Goal: Check status: Check status

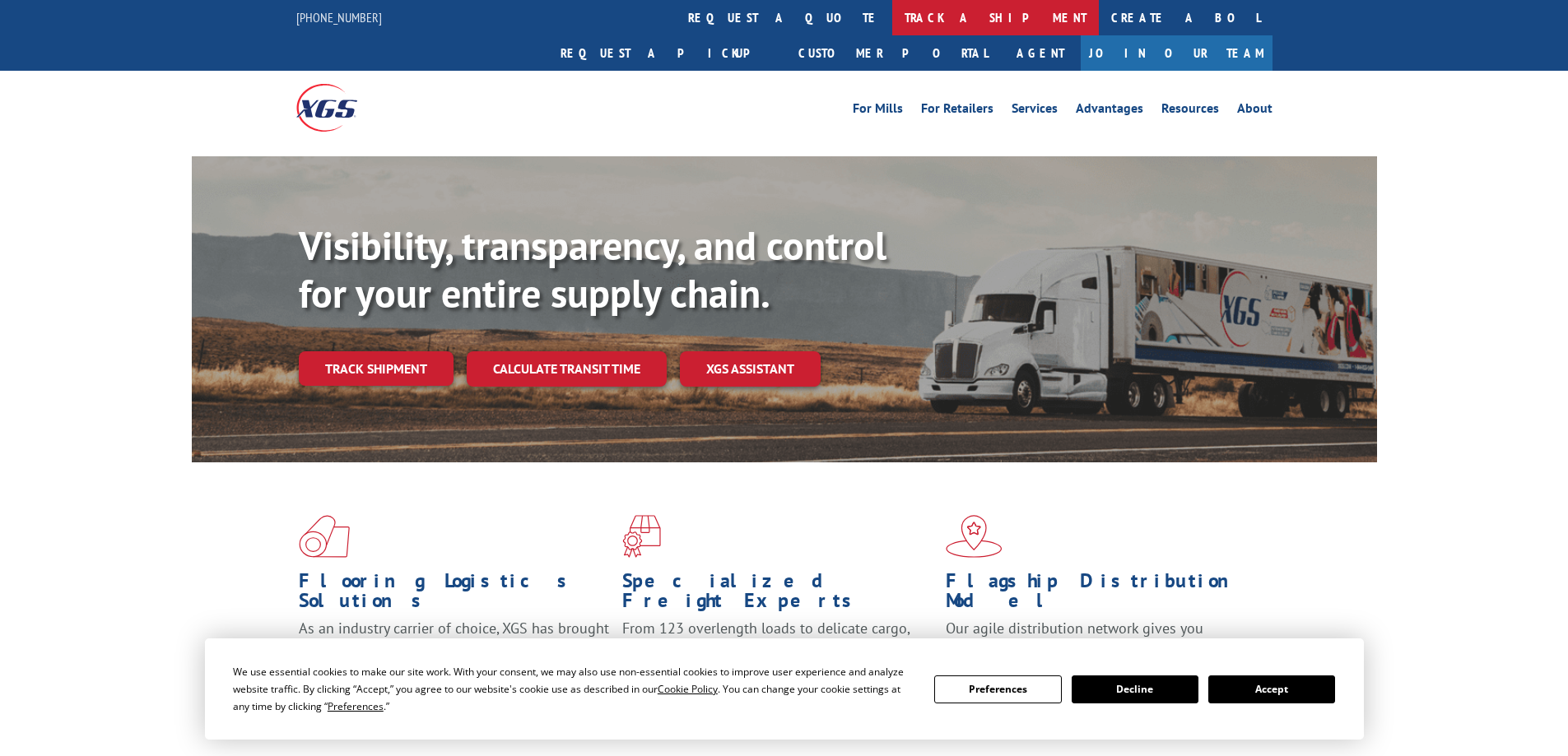
click at [892, 20] on link "track a shipment" at bounding box center [995, 17] width 207 height 36
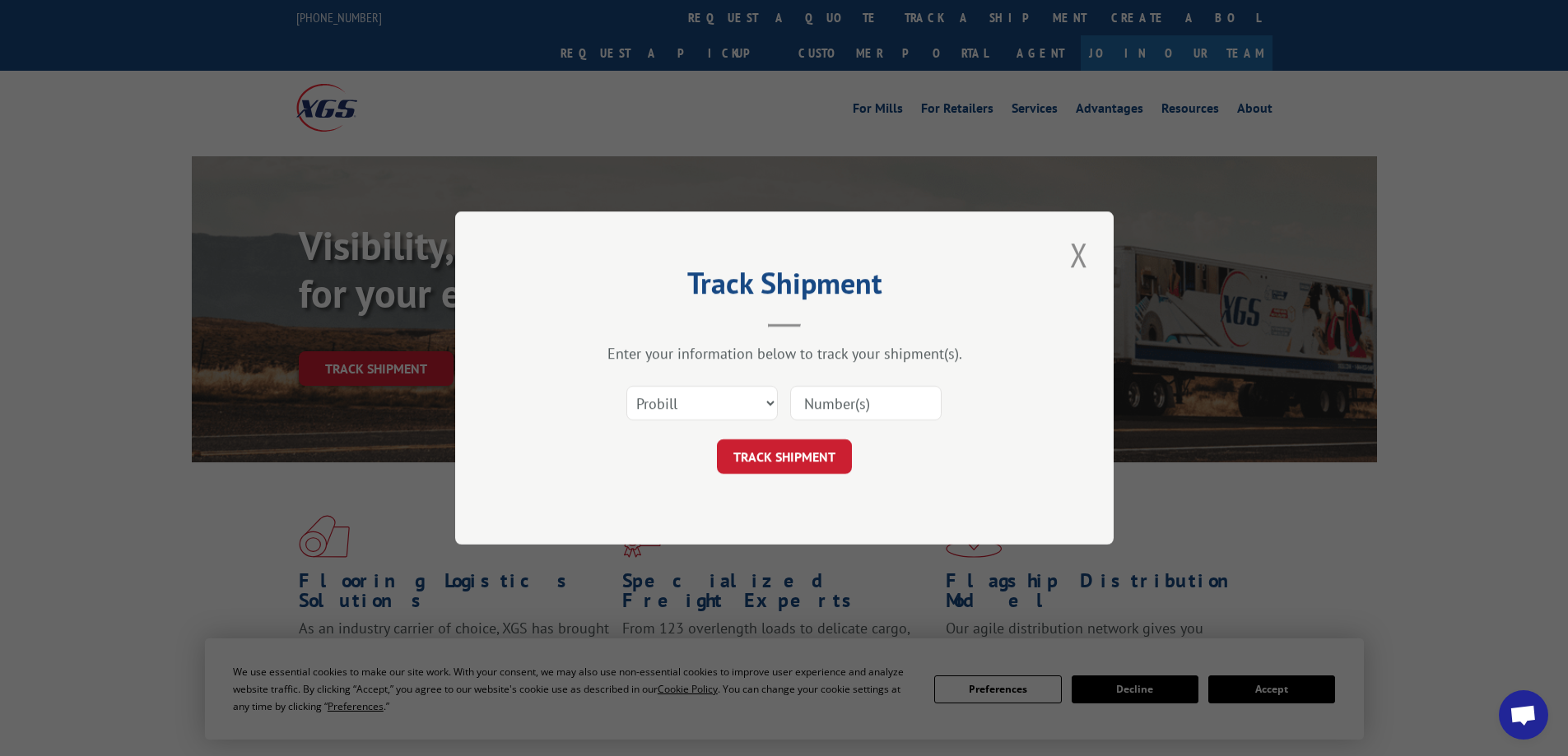
drag, startPoint x: 845, startPoint y: 404, endPoint x: 816, endPoint y: 437, distance: 43.9
click at [842, 405] on input at bounding box center [866, 404] width 151 height 35
paste input "17386206BOL"
type input "17386206BOL"
click at [805, 457] on button "TRACK SHIPMENT" at bounding box center [784, 457] width 135 height 35
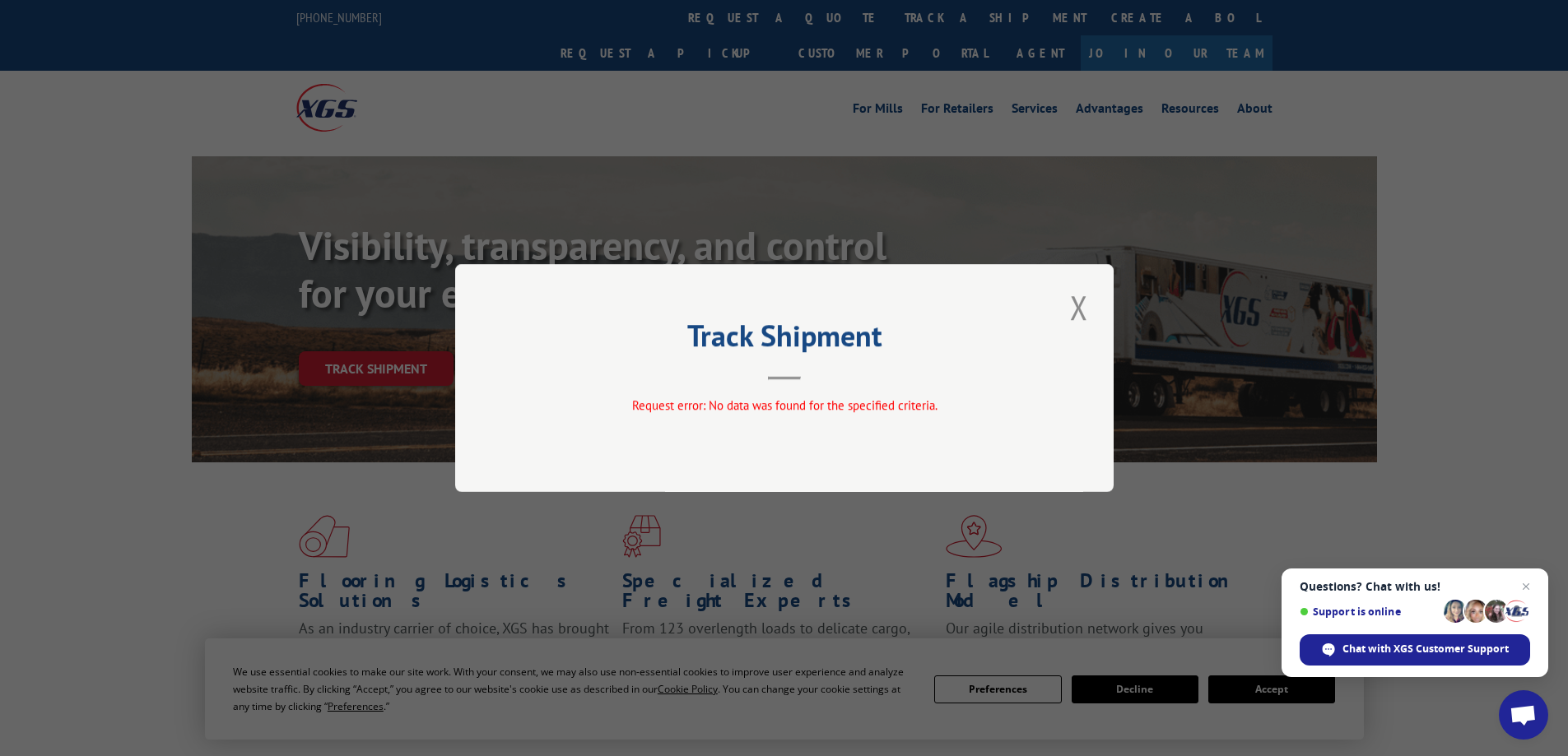
click at [1084, 321] on button "Close modal" at bounding box center [1079, 306] width 28 height 45
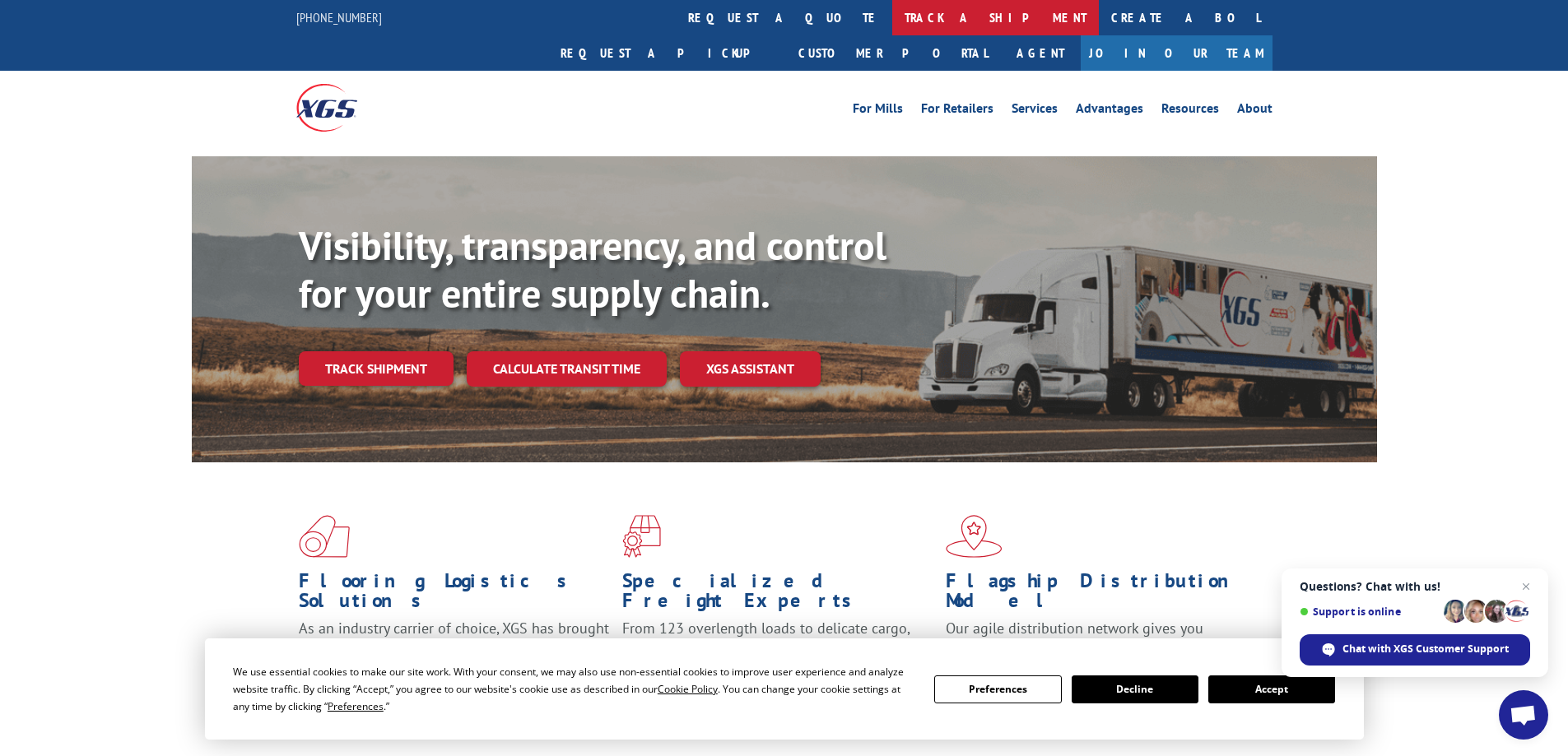
click at [892, 23] on link "track a shipment" at bounding box center [995, 17] width 207 height 36
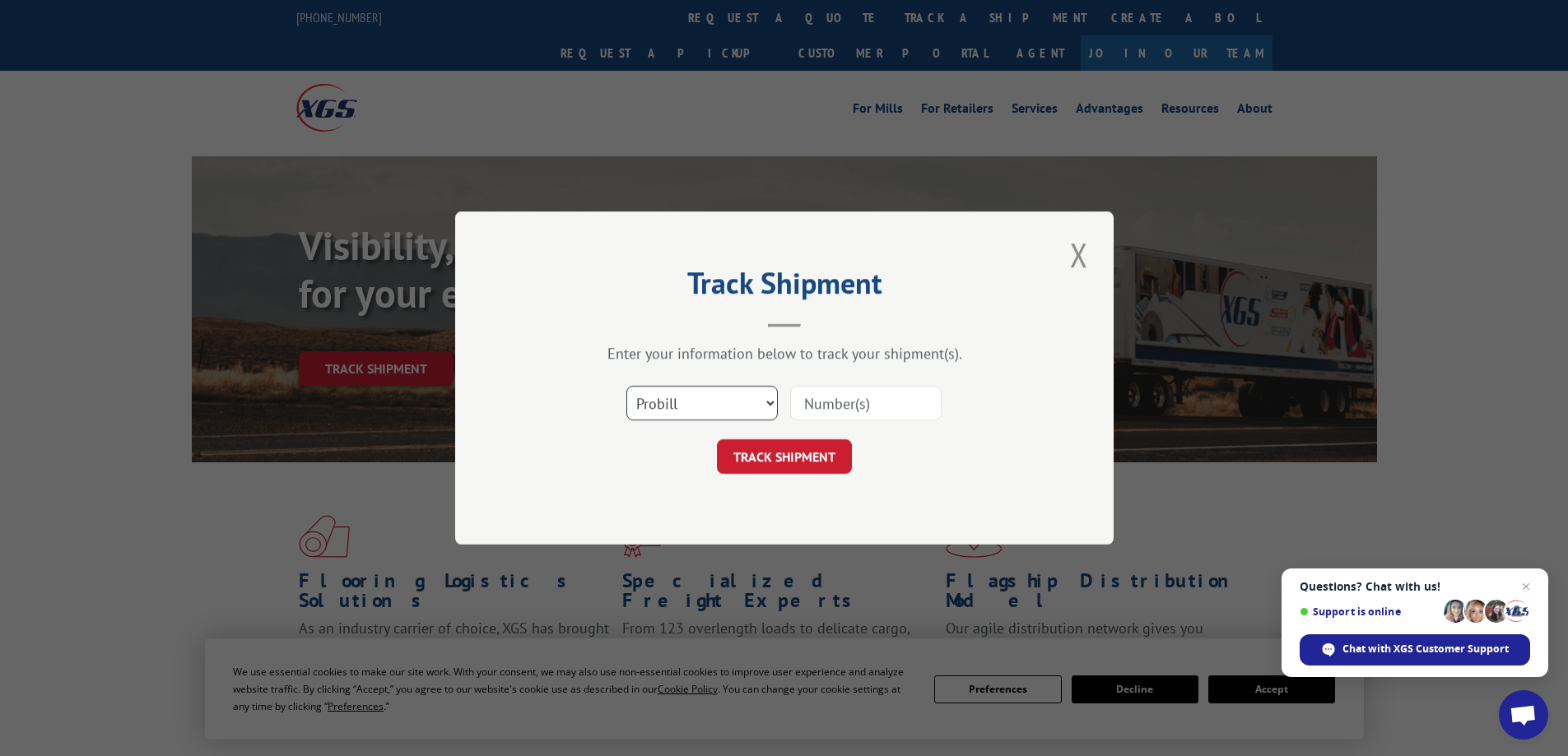
drag, startPoint x: 649, startPoint y: 398, endPoint x: 666, endPoint y: 406, distance: 18.8
click at [649, 398] on select "Select category... Probill BOL PO" at bounding box center [701, 404] width 151 height 35
select select "bol"
click at [626, 386] on select "Select category... Probill BOL PO" at bounding box center [701, 404] width 151 height 35
click at [833, 412] on input at bounding box center [866, 404] width 151 height 35
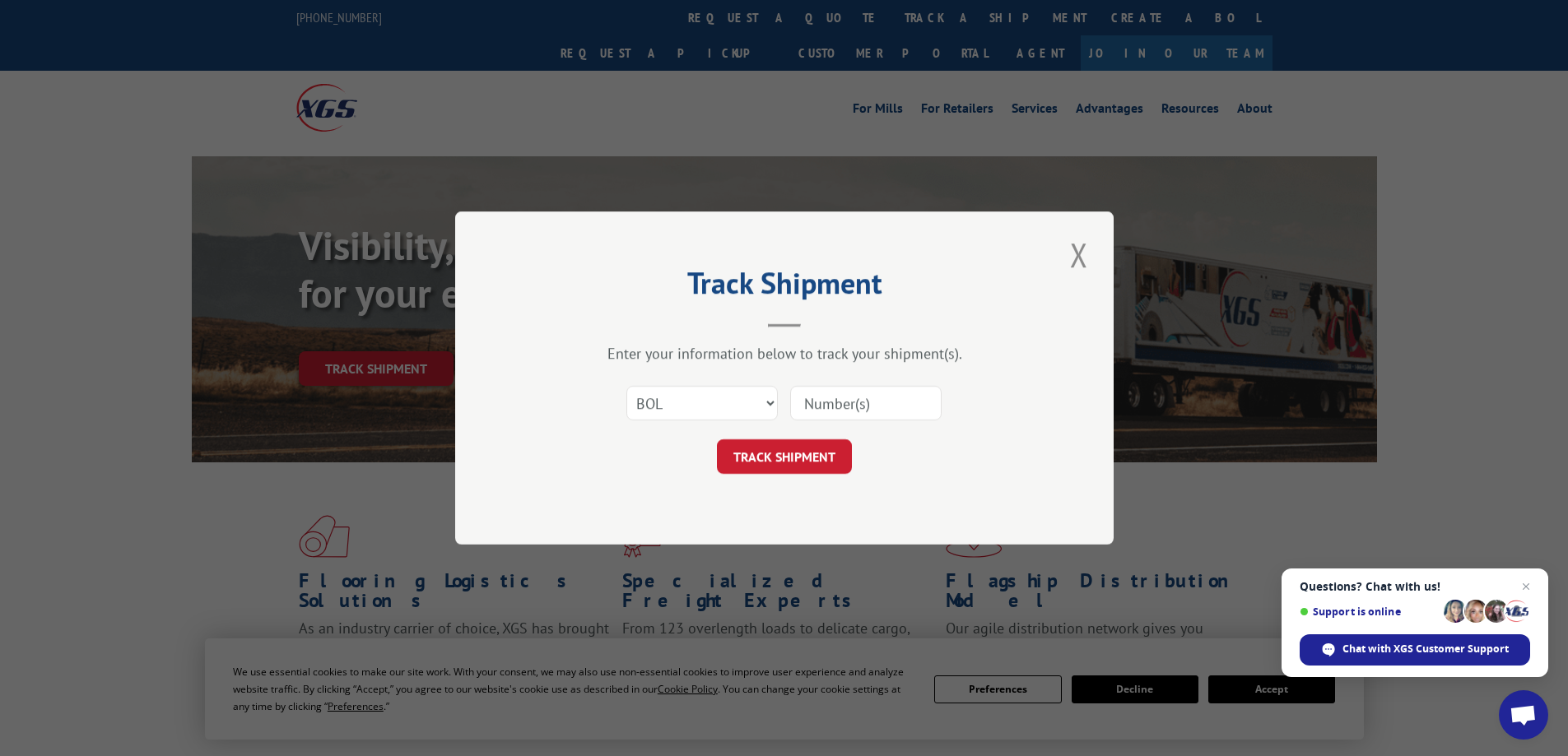
paste input "17386206BOL"
type input "17386206BOL"
click at [821, 450] on button "TRACK SHIPMENT" at bounding box center [784, 457] width 135 height 35
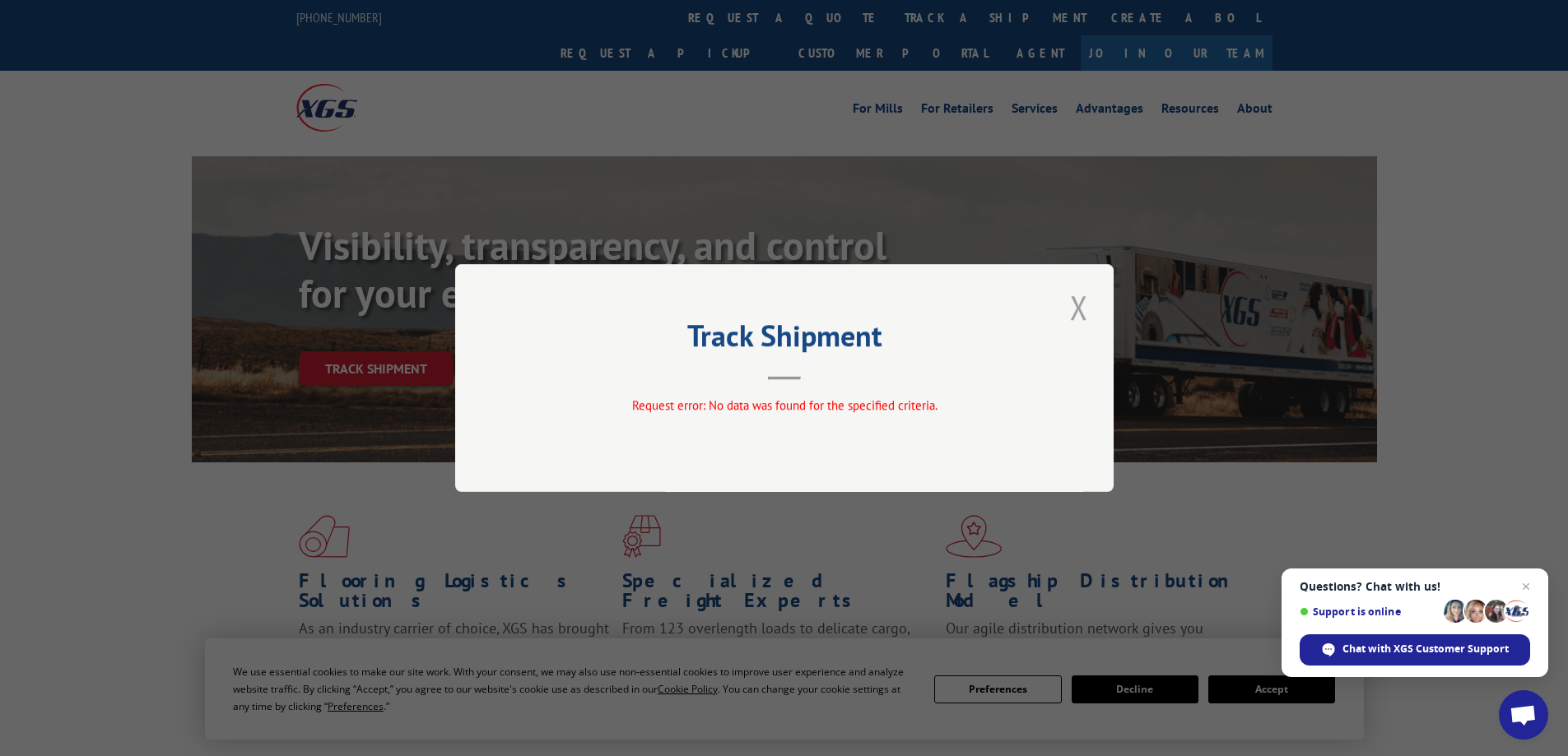
click at [1065, 308] on div "Track Shipment Request error: No data was found for the specified criteria." at bounding box center [784, 378] width 658 height 228
click at [1072, 309] on button "Close modal" at bounding box center [1079, 306] width 28 height 45
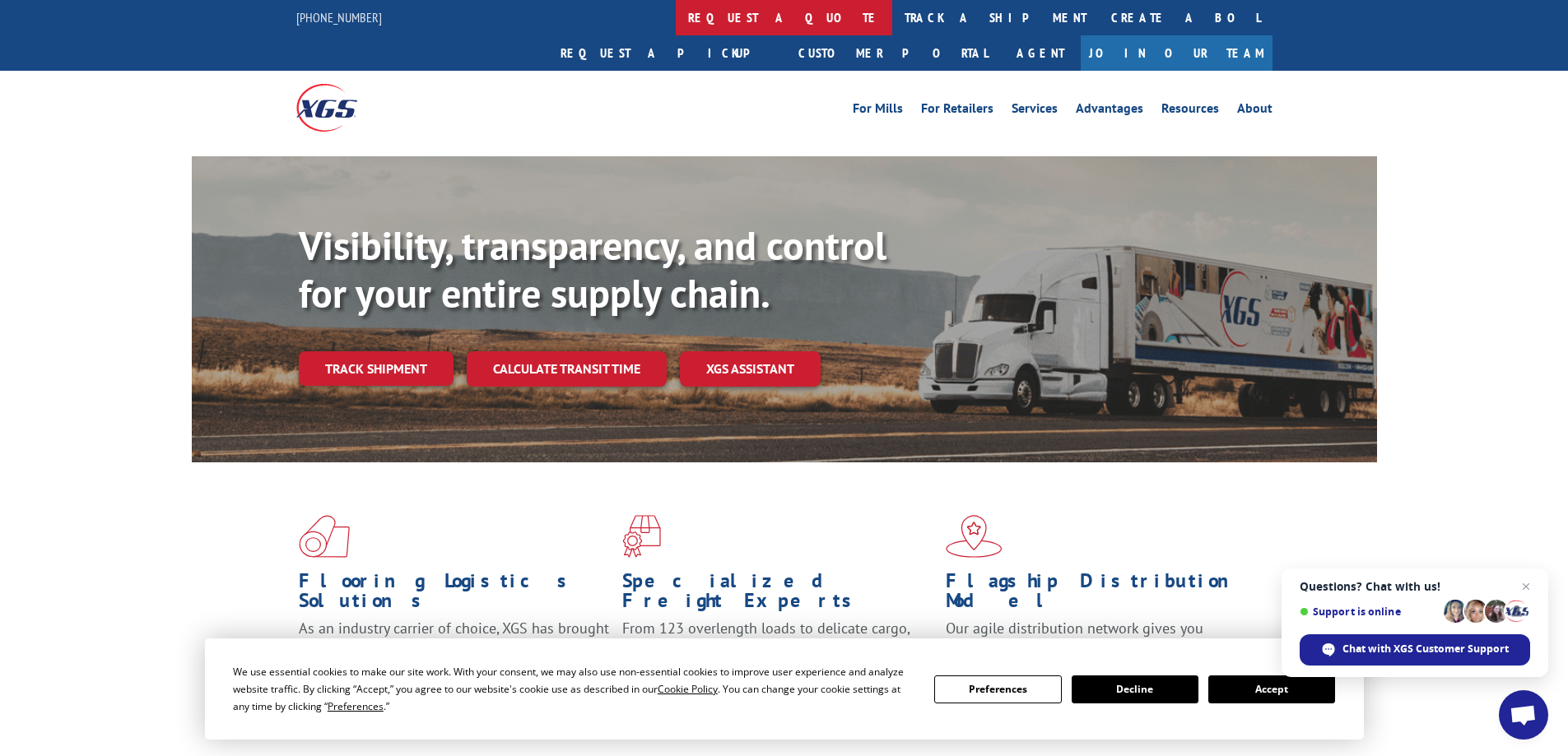
click at [676, 9] on link "request a quote" at bounding box center [784, 17] width 217 height 36
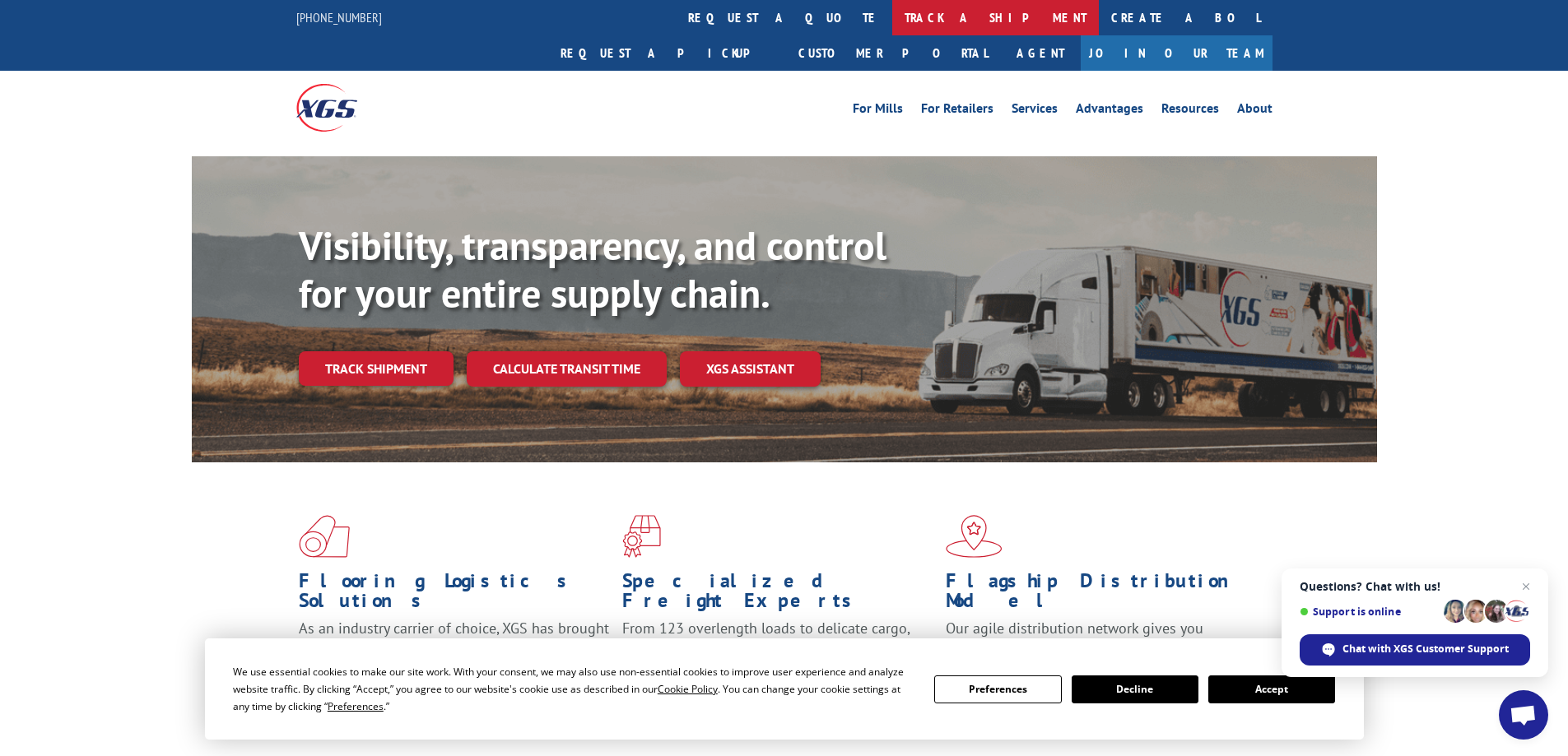
click at [892, 22] on link "track a shipment" at bounding box center [995, 17] width 207 height 36
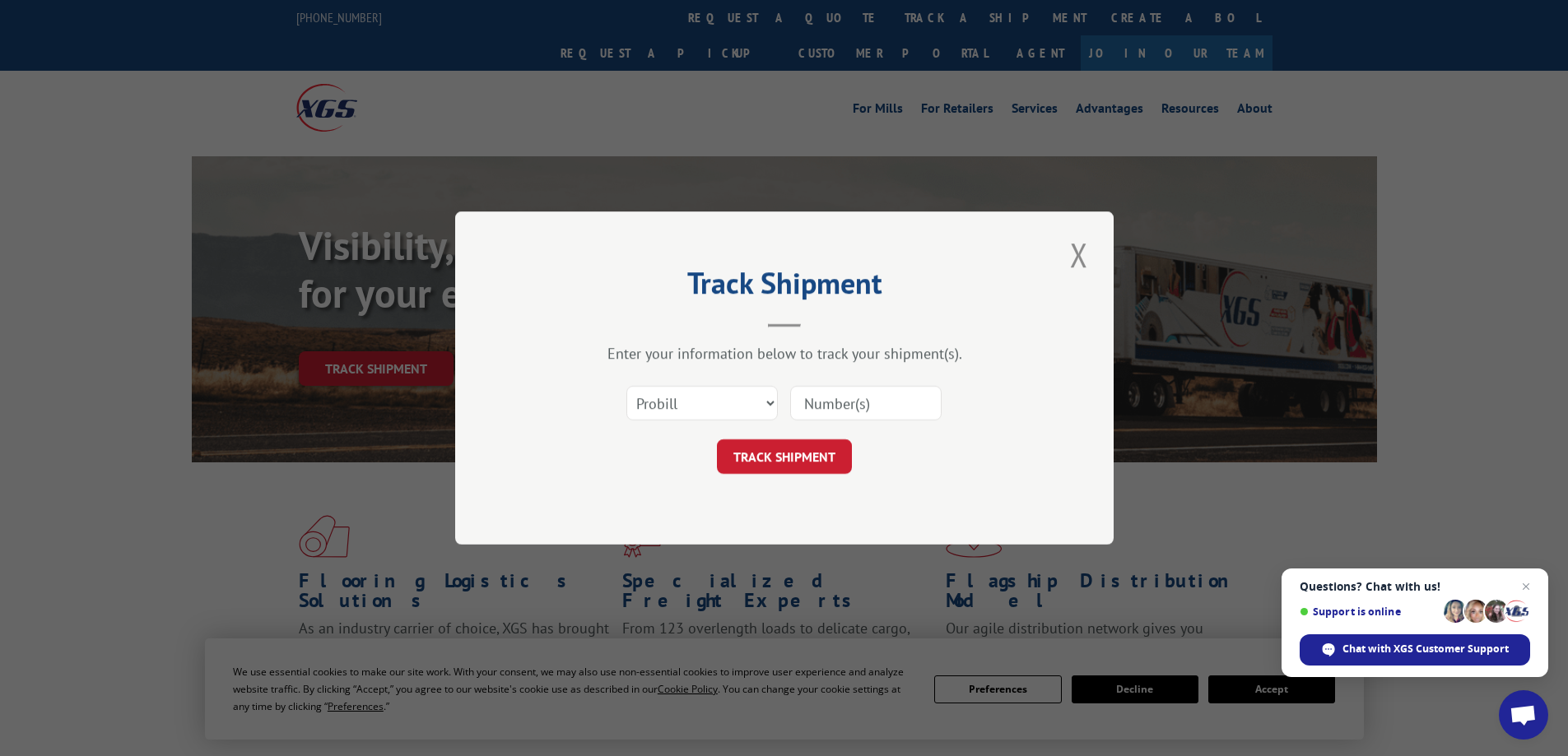
click at [891, 402] on input at bounding box center [866, 404] width 151 height 35
paste input "17386206BOL"
type input "17386206"
click at [815, 445] on button "TRACK SHIPMENT" at bounding box center [784, 457] width 135 height 35
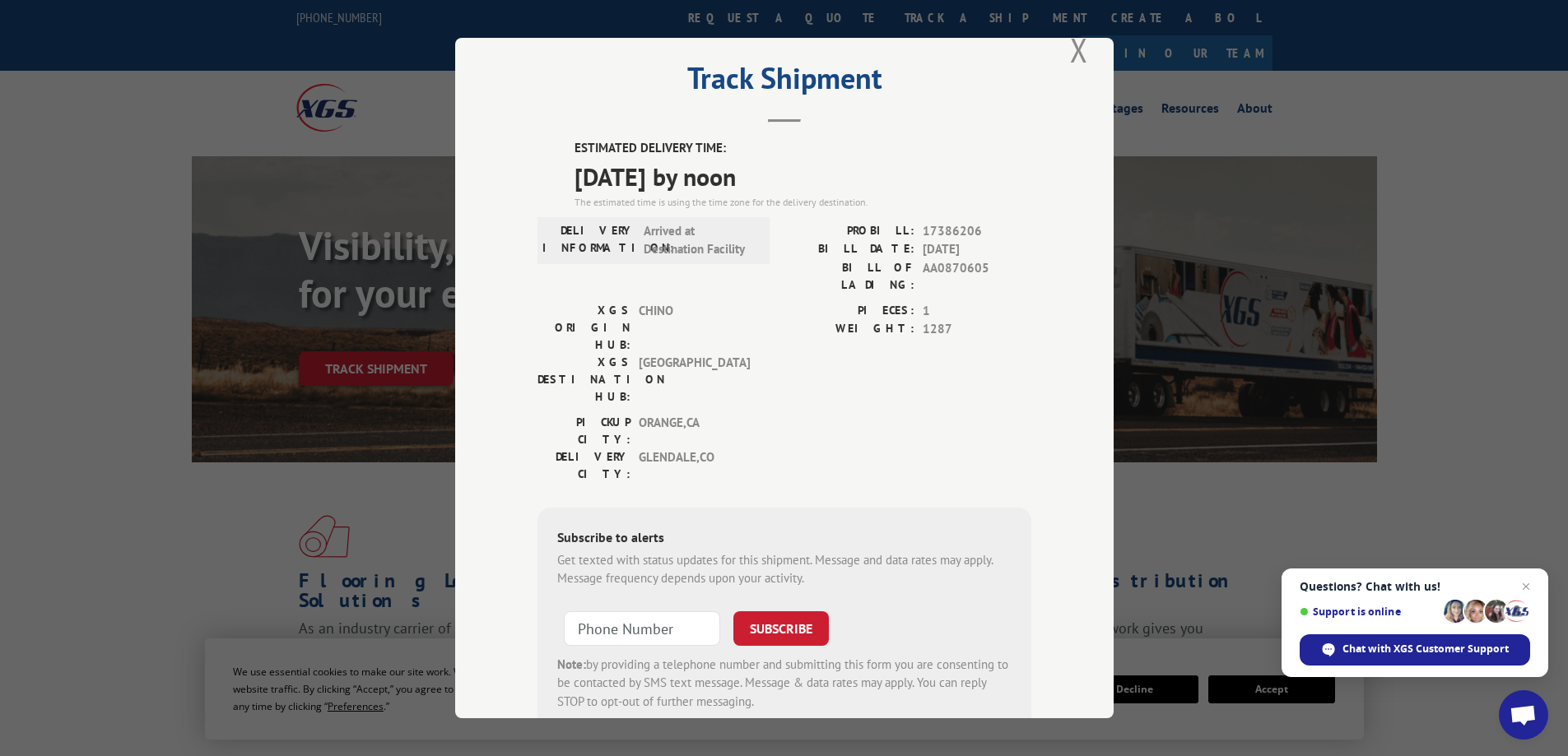
scroll to position [60, 0]
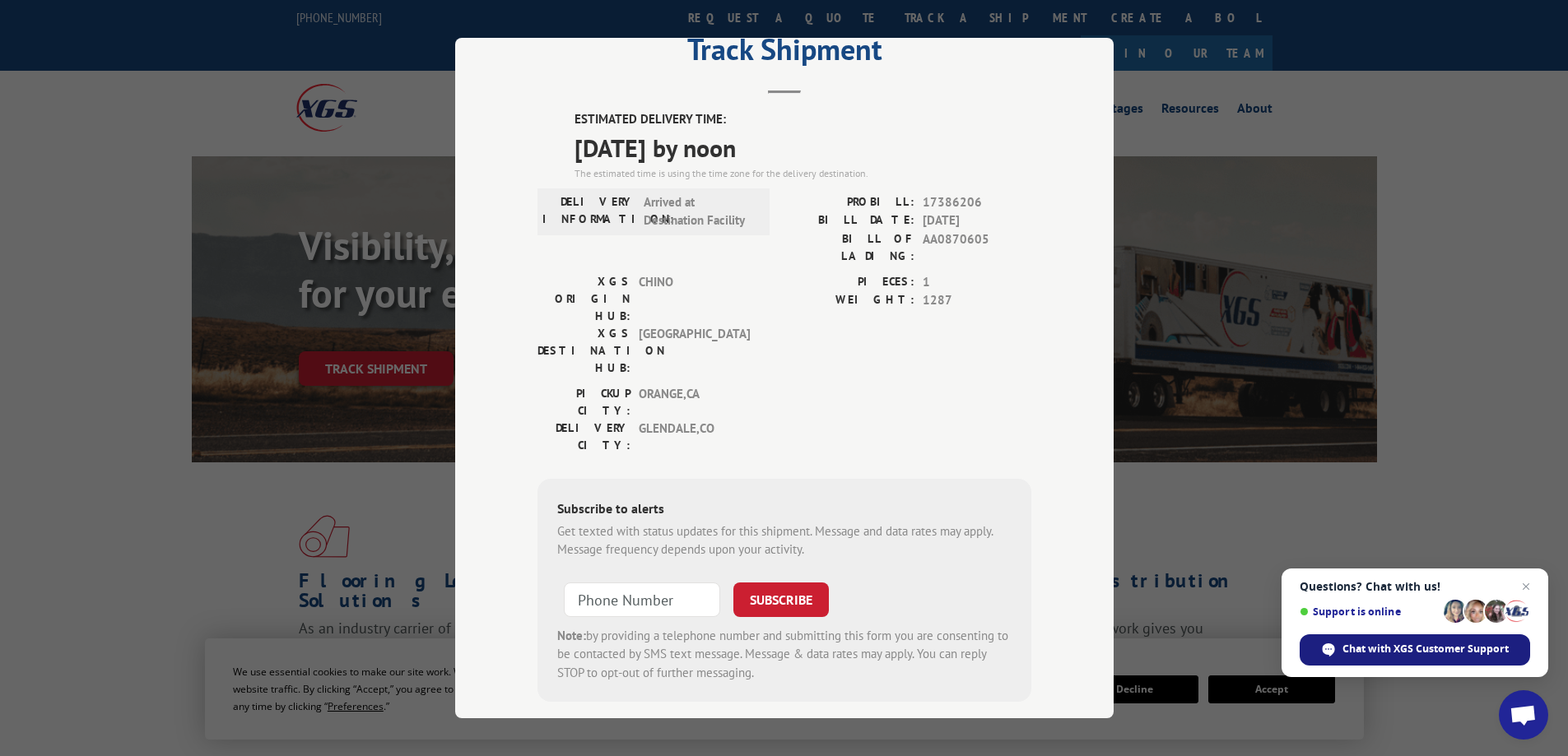
click at [1388, 649] on span "Chat with XGS Customer Support" at bounding box center [1426, 649] width 166 height 15
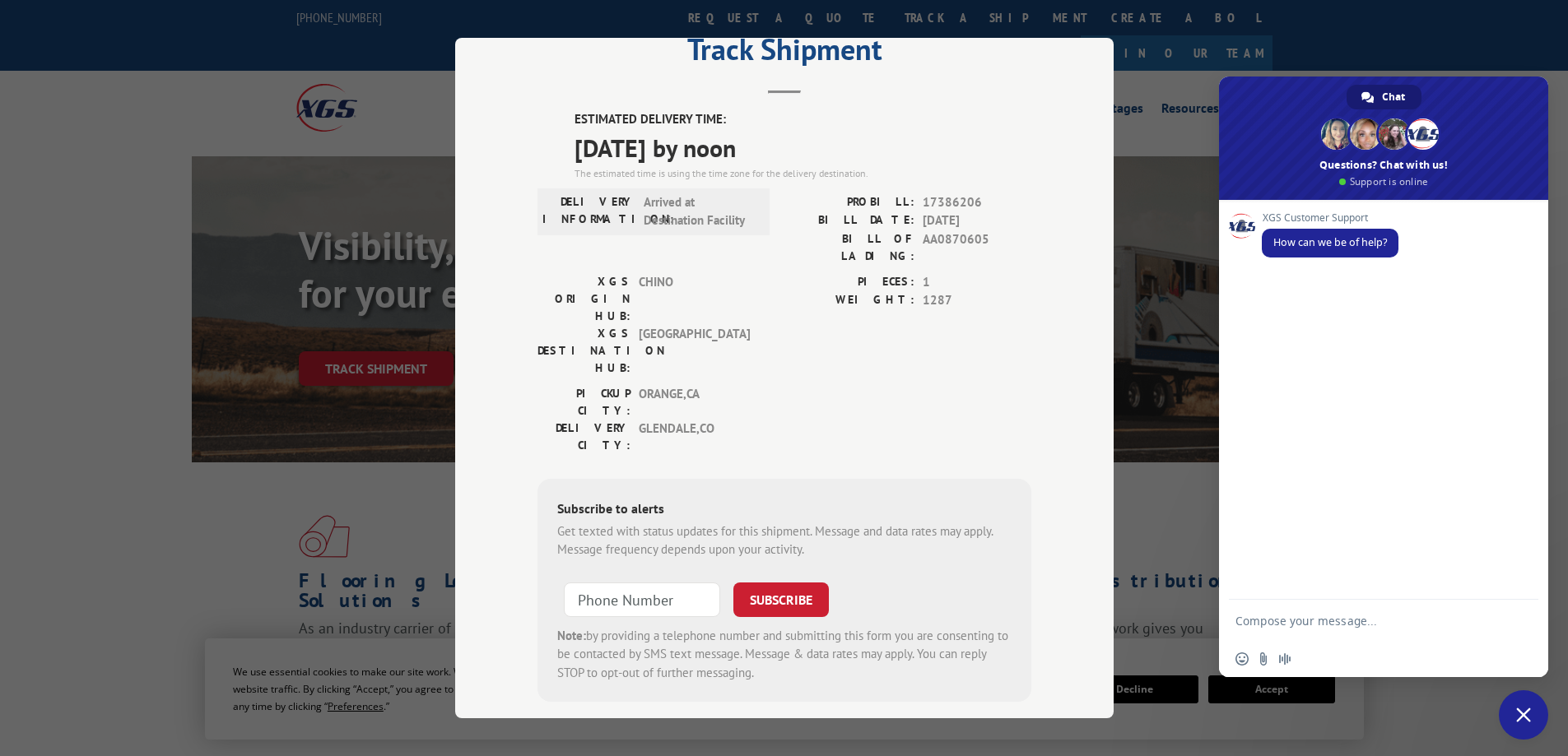
scroll to position [0, 0]
type textarea "is my order out for delivery"
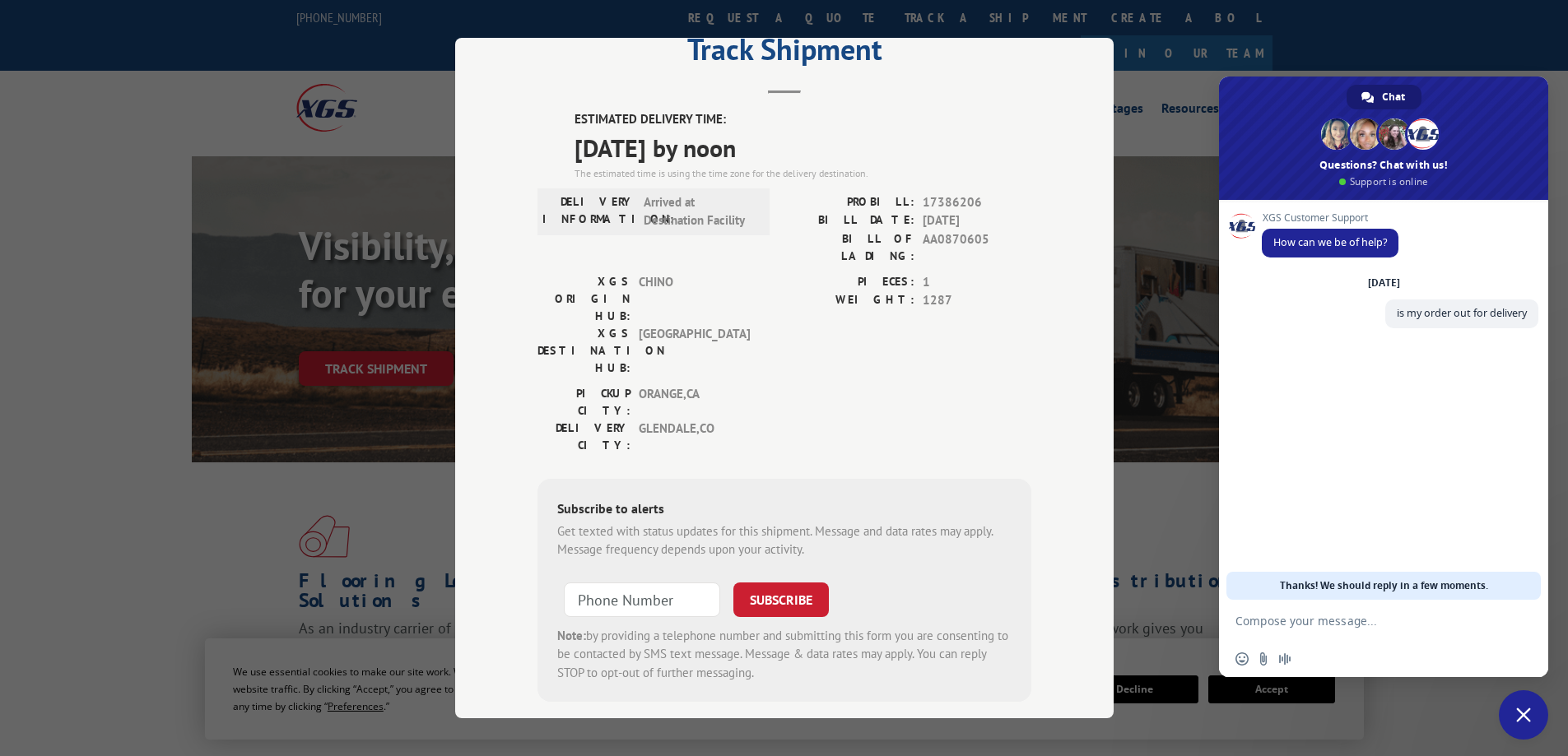
click at [961, 199] on span "17386206" at bounding box center [977, 203] width 108 height 19
copy span "17386206"
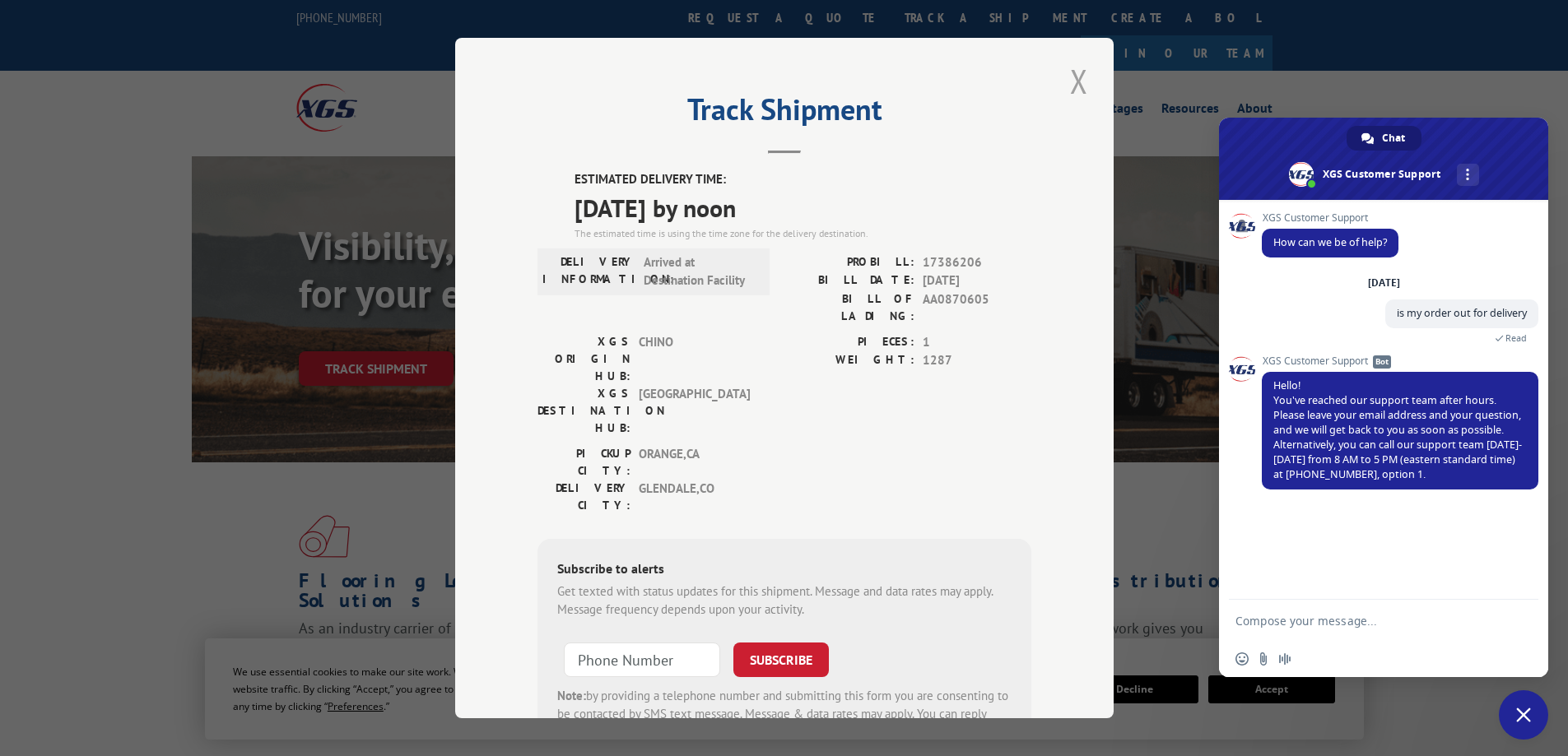
click at [1065, 72] on button "Close modal" at bounding box center [1079, 81] width 28 height 45
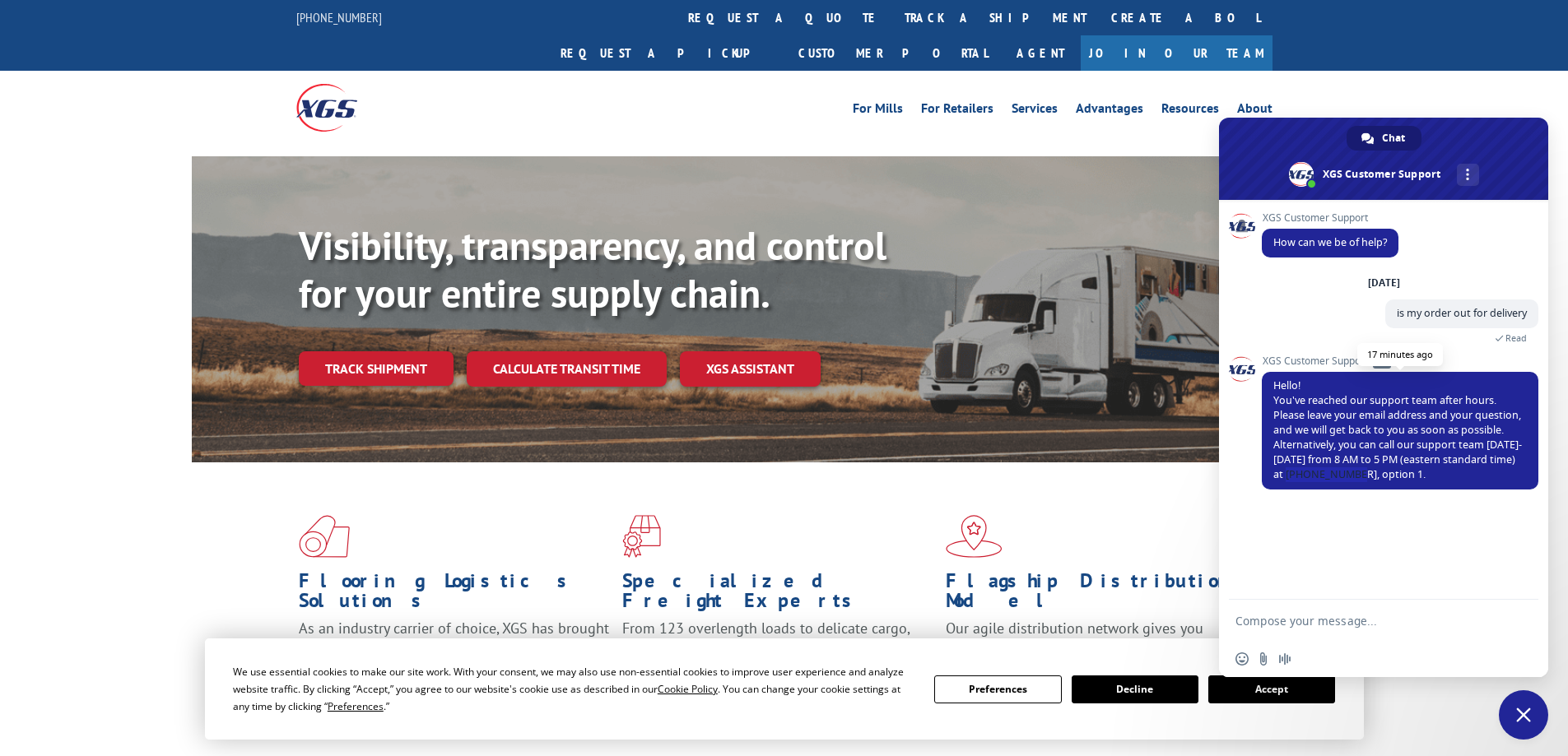
drag, startPoint x: 1340, startPoint y: 475, endPoint x: 1403, endPoint y: 476, distance: 63.0
click at [1403, 476] on span "Hello! You've reached our support team after hours. Please leave your email add…" at bounding box center [1397, 430] width 249 height 103
copy span "[PHONE_NUMBER]"
